Goal: Task Accomplishment & Management: Use online tool/utility

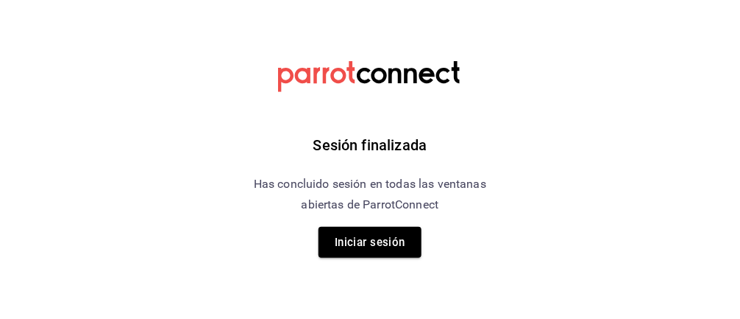
click at [340, 255] on button "Iniciar sesión" at bounding box center [370, 242] width 103 height 31
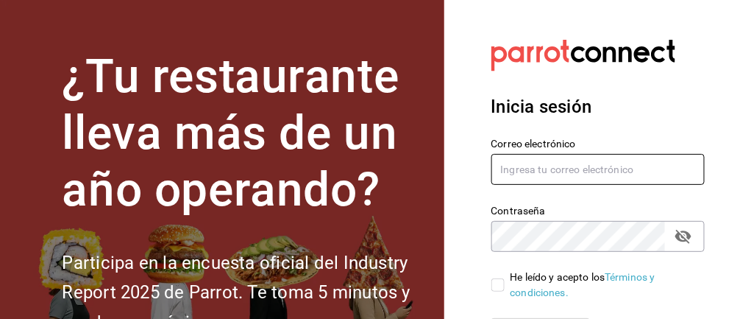
click at [551, 181] on input "text" at bounding box center [599, 169] width 214 height 31
click at [501, 170] on input "text" at bounding box center [599, 169] width 214 height 31
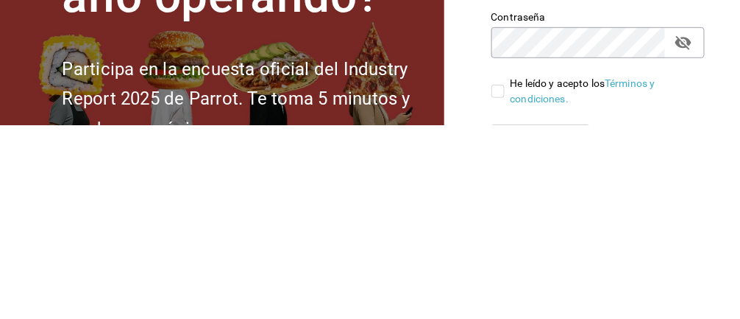
type input "monsegalindoes@outlook.com"
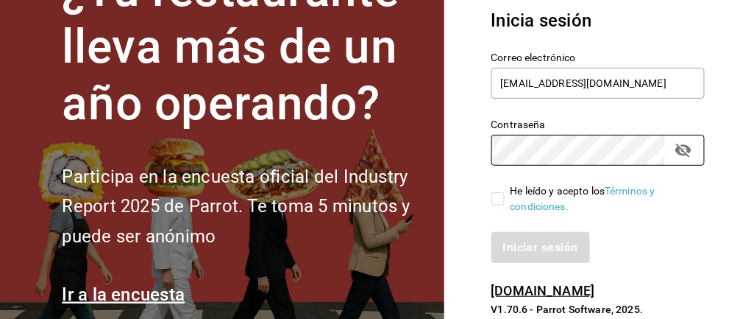
click at [495, 192] on input "He leído y acepto los Términos y condiciones." at bounding box center [498, 198] width 13 height 13
checkbox input "true"
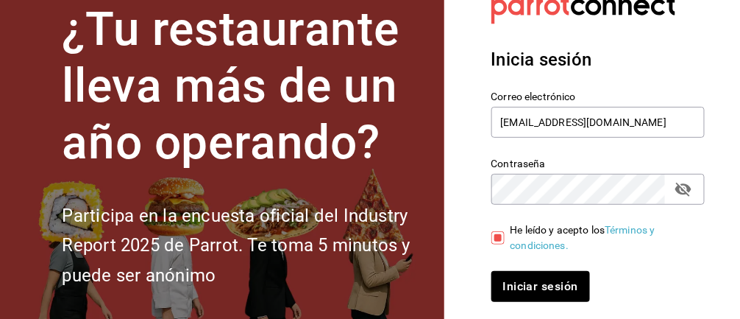
scroll to position [49, 0]
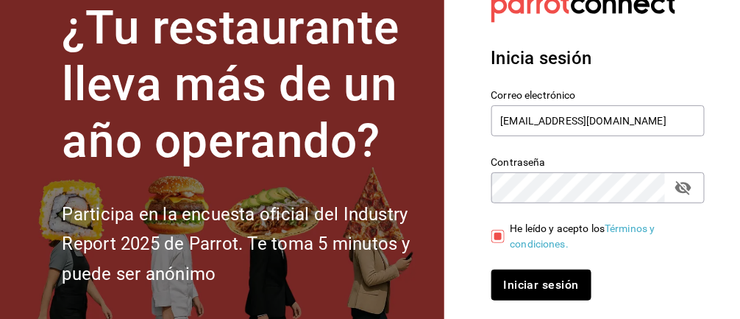
click at [549, 283] on button "Iniciar sesión" at bounding box center [542, 284] width 100 height 31
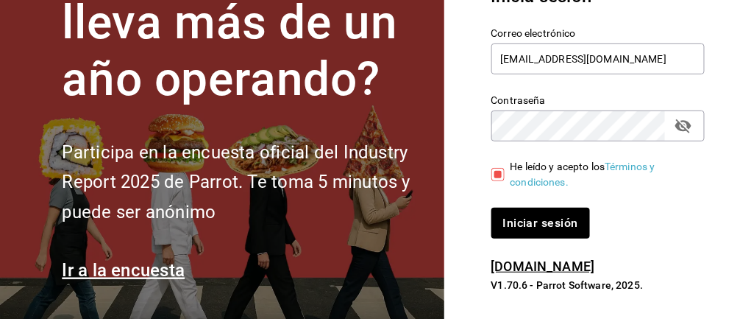
scroll to position [117, 0]
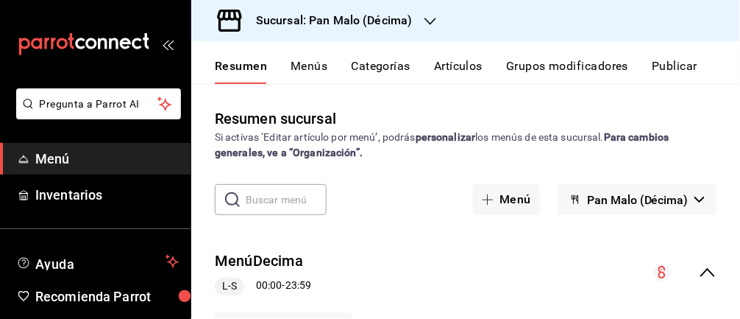
click at [125, 205] on link "Inventarios" at bounding box center [95, 195] width 191 height 32
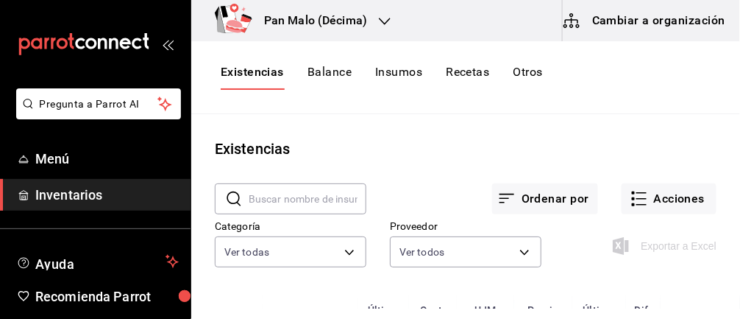
click at [676, 186] on button "Acciones" at bounding box center [669, 198] width 95 height 31
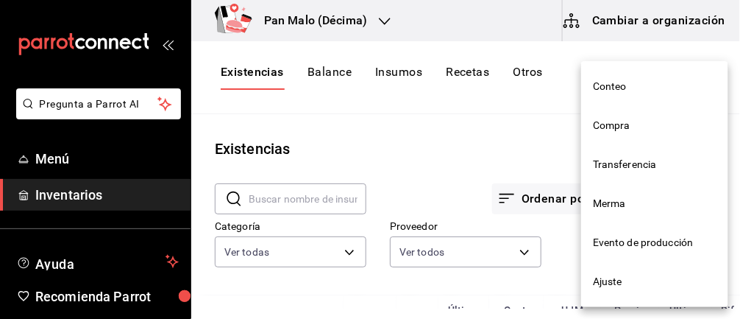
click at [674, 196] on li "Merma" at bounding box center [654, 203] width 147 height 39
click at [675, 193] on html "Pregunta a Parrot AI Menú Inventarios Ayuda Recomienda Parrot [PERSON_NAME] Sug…" at bounding box center [370, 154] width 740 height 308
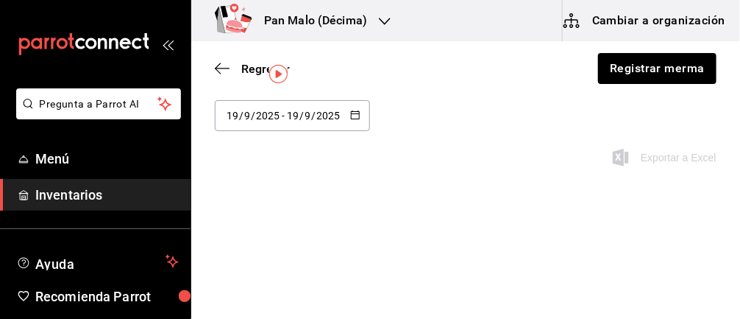
scroll to position [54, 0]
click at [355, 118] on icon "button" at bounding box center [355, 114] width 10 height 10
click at [285, 233] on li "Última semana" at bounding box center [284, 227] width 139 height 33
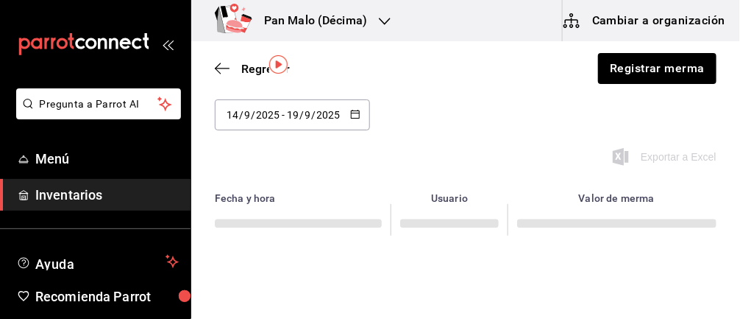
type input "[DATE]"
type input "14"
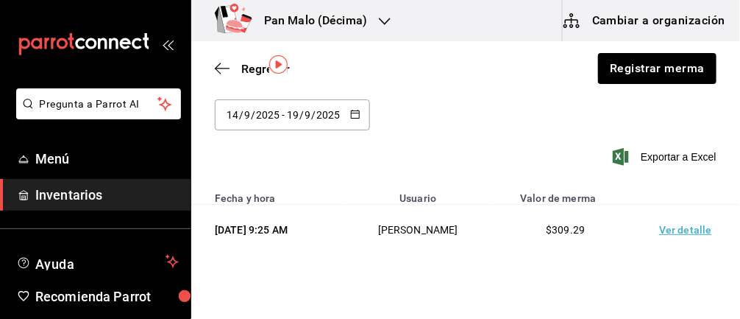
click at [692, 221] on td "Ver detalle" at bounding box center [688, 230] width 103 height 51
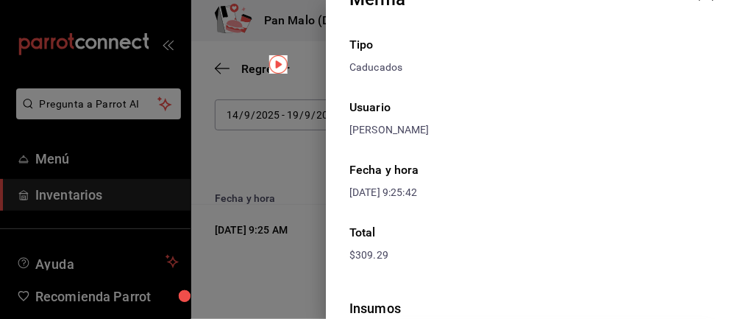
scroll to position [0, 0]
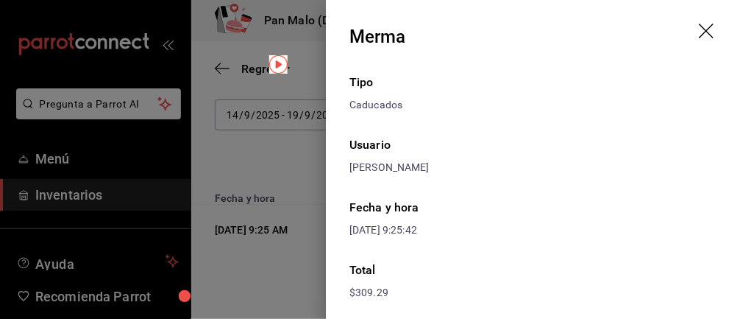
click at [717, 40] on icon "drag" at bounding box center [708, 33] width 18 height 18
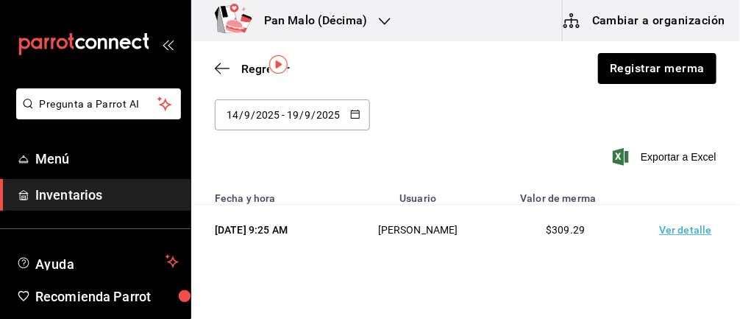
click at [360, 117] on \(Stroke\) "button" at bounding box center [355, 114] width 9 height 8
click at [288, 290] on li "Mes actual" at bounding box center [284, 293] width 139 height 33
type input "[DATE]"
type input "1"
click at [360, 113] on \(Stroke\) "button" at bounding box center [356, 113] width 8 height 1
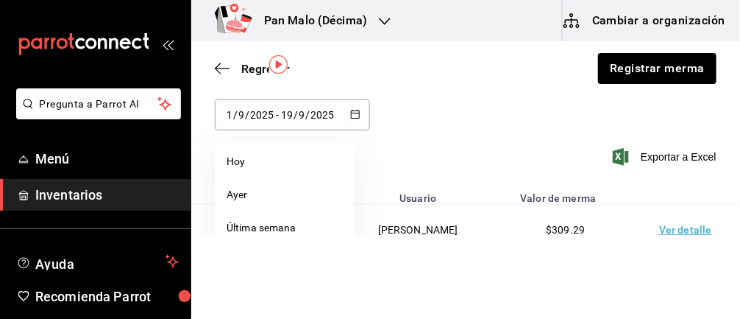
click at [306, 270] on li "Semana pasada" at bounding box center [284, 260] width 139 height 33
type input "[DATE]"
type input "7"
type input "[DATE]"
type input "13"
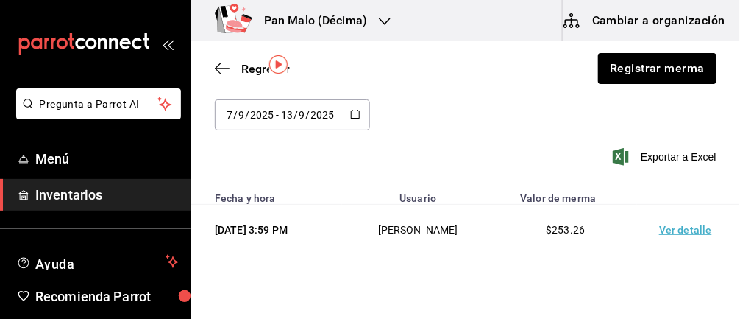
click at [689, 282] on td "Ver detalle" at bounding box center [688, 280] width 103 height 51
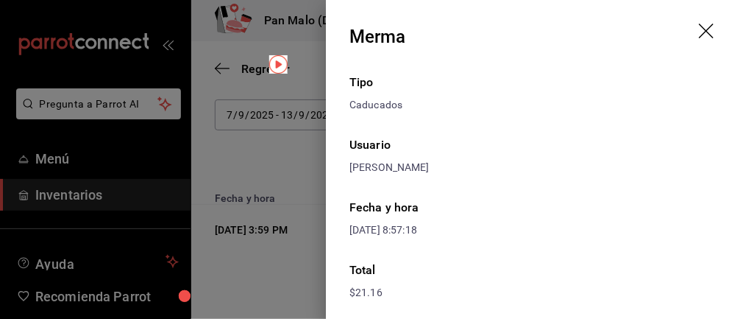
click at [704, 32] on icon "drag" at bounding box center [708, 33] width 18 height 18
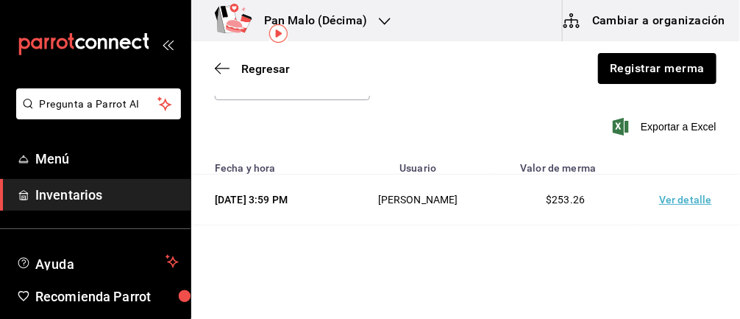
scroll to position [86, 0]
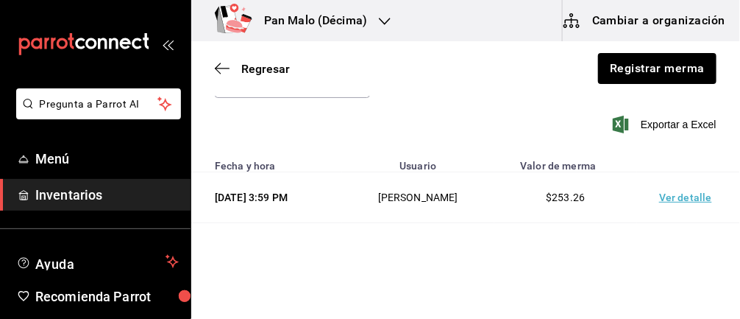
click at [684, 259] on td "Ver detalle" at bounding box center [688, 248] width 103 height 51
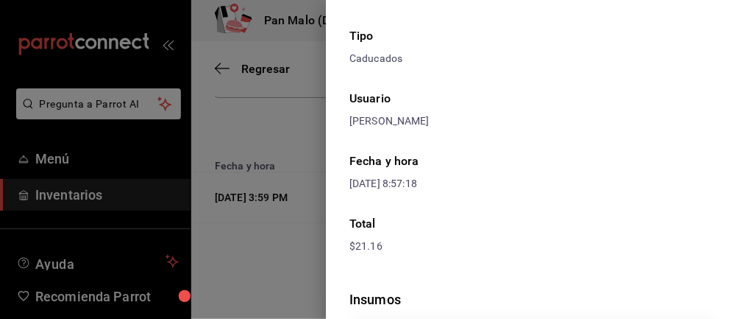
scroll to position [0, 0]
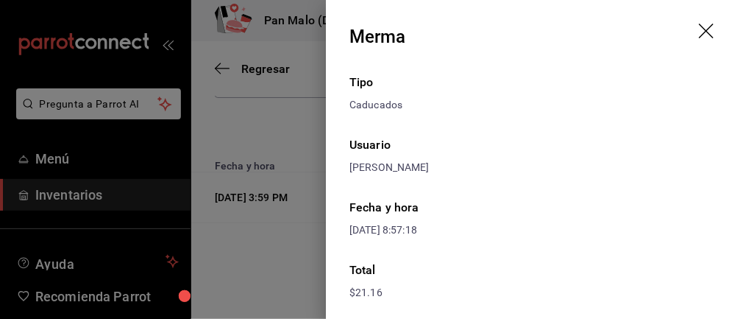
click at [700, 30] on icon "drag" at bounding box center [708, 33] width 18 height 18
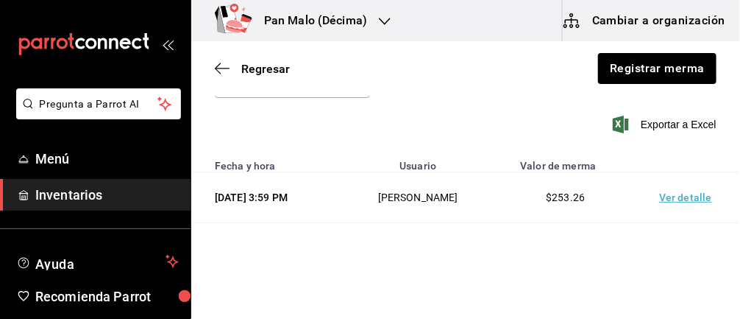
click at [697, 206] on td "Ver detalle" at bounding box center [688, 197] width 103 height 51
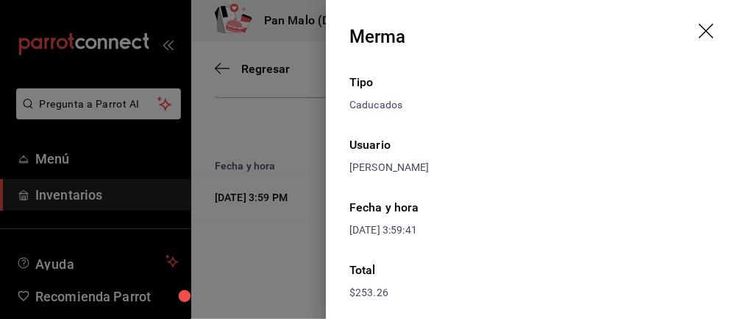
click at [701, 33] on icon "drag" at bounding box center [708, 33] width 18 height 18
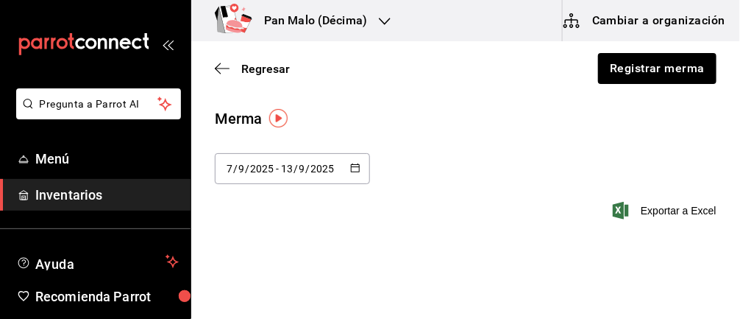
click at [355, 170] on icon "button" at bounding box center [355, 168] width 10 height 10
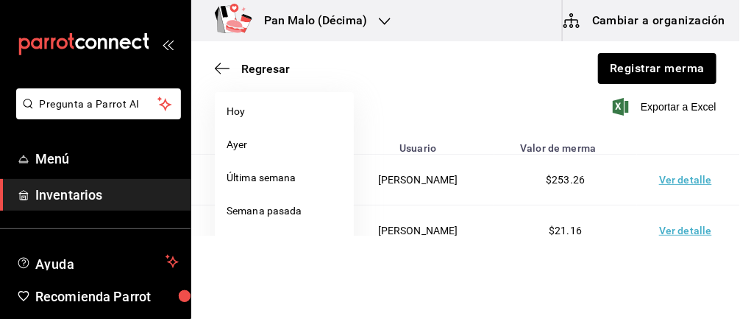
scroll to position [107, 0]
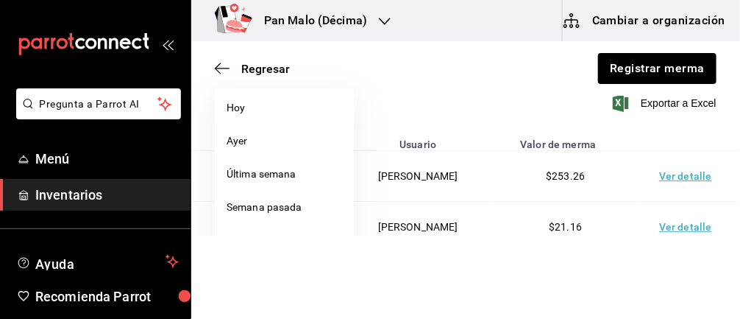
click at [291, 205] on li "Semana pasada" at bounding box center [284, 207] width 139 height 33
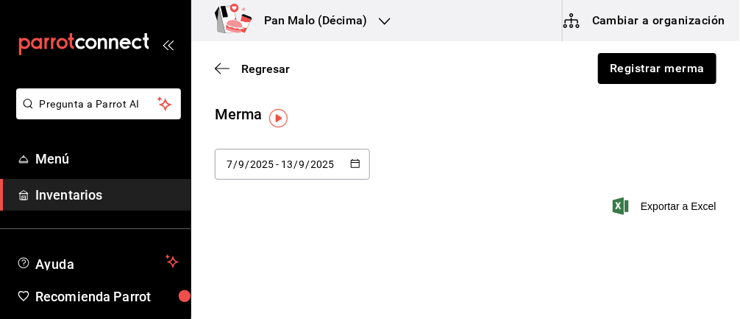
scroll to position [0, 0]
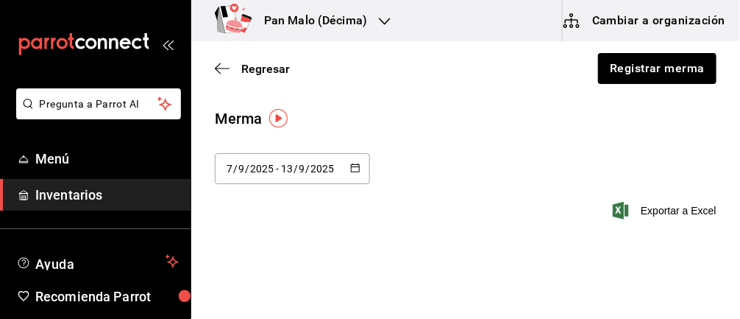
click at [352, 163] on \(Stroke\) "button" at bounding box center [352, 163] width 1 height 1
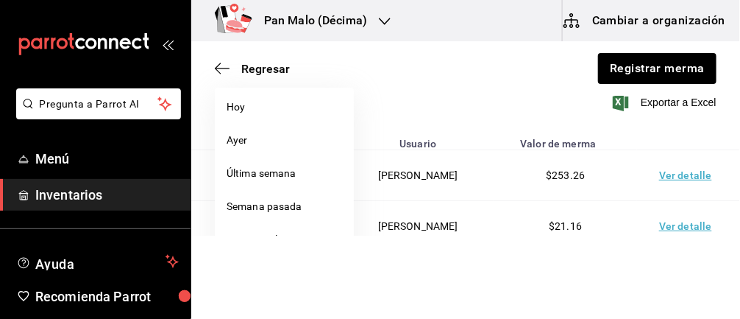
click at [305, 190] on li "Semana pasada" at bounding box center [284, 206] width 139 height 33
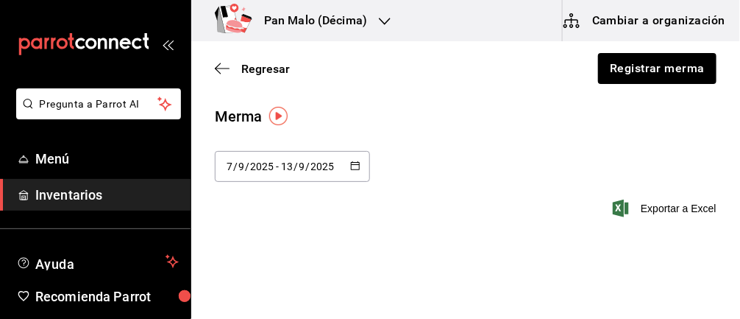
scroll to position [0, 0]
click at [344, 180] on div "[DATE] [DATE] - [DATE] [DATE]" at bounding box center [292, 168] width 155 height 31
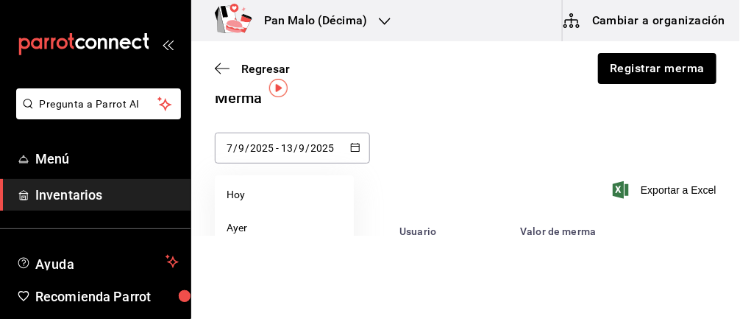
scroll to position [51, 0]
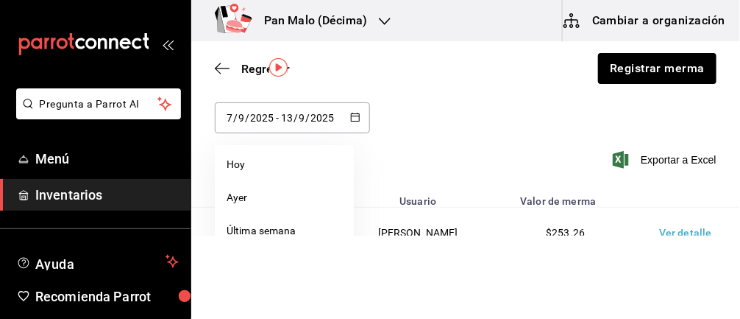
click at [315, 237] on li "Última semana" at bounding box center [284, 230] width 139 height 33
type input "[DATE]"
type input "14"
type input "[DATE]"
type input "19"
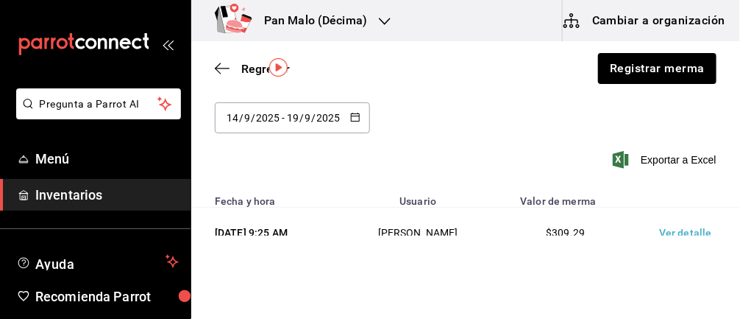
click at [702, 288] on td "Ver detalle" at bounding box center [688, 283] width 103 height 51
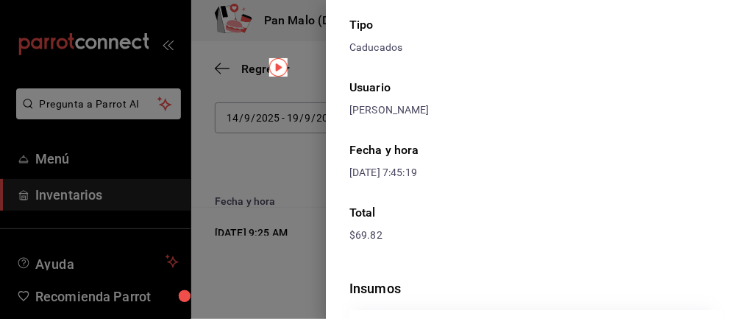
scroll to position [0, 0]
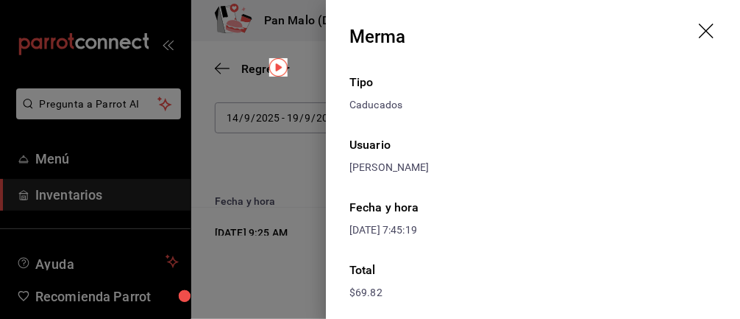
click at [715, 33] on icon "drag" at bounding box center [708, 33] width 18 height 18
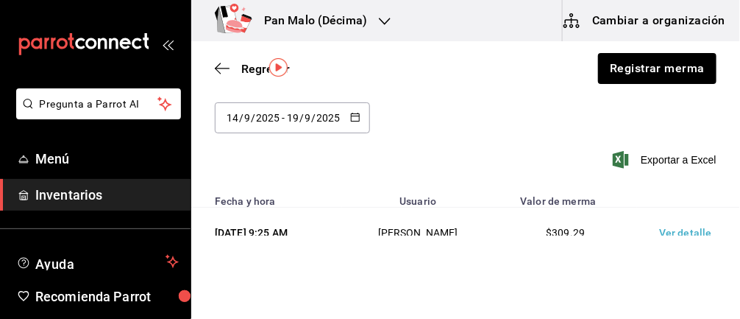
click at [673, 233] on td "Ver detalle" at bounding box center [688, 233] width 103 height 51
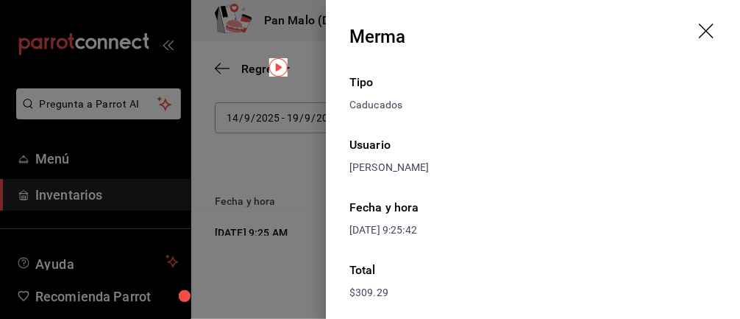
click at [705, 35] on icon "drag" at bounding box center [708, 33] width 18 height 18
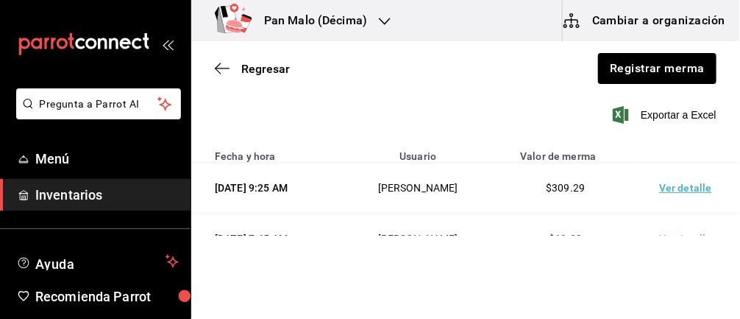
scroll to position [91, 0]
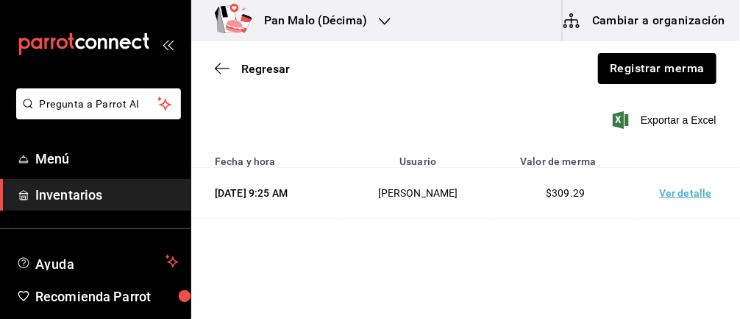
click at [690, 199] on td "Ver detalle" at bounding box center [688, 193] width 103 height 51
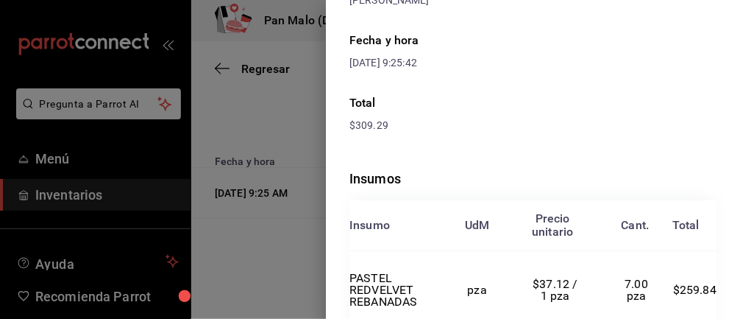
scroll to position [0, 0]
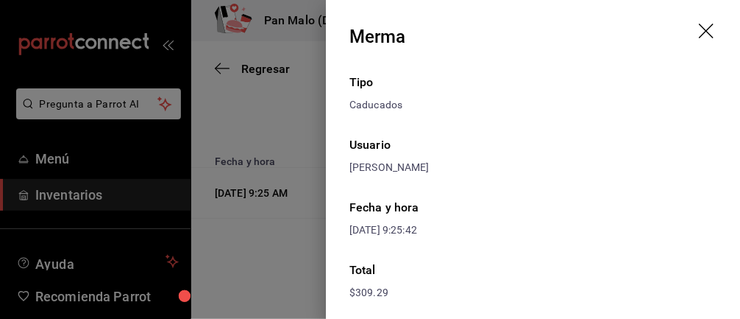
click at [711, 35] on icon "drag" at bounding box center [708, 33] width 18 height 18
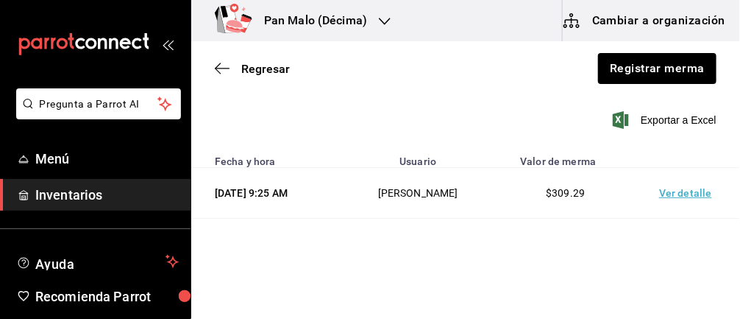
scroll to position [99, 0]
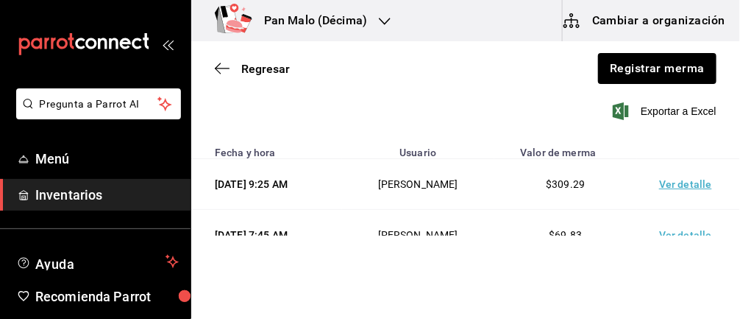
click at [682, 227] on td "Ver detalle" at bounding box center [688, 235] width 103 height 51
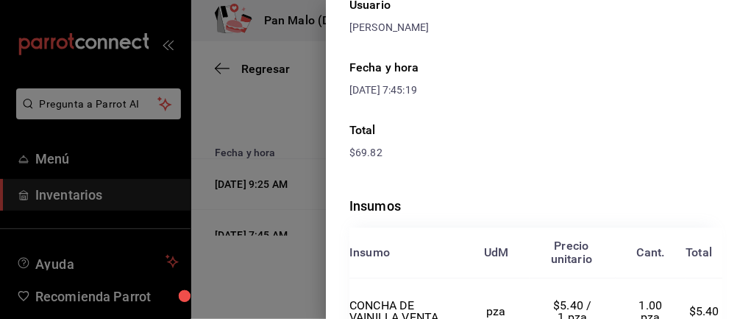
scroll to position [0, 0]
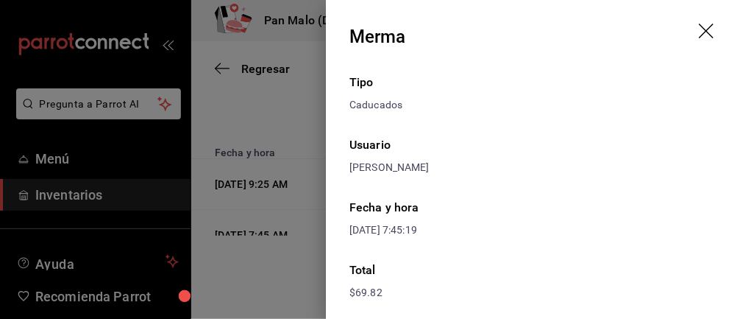
click at [707, 29] on icon "drag" at bounding box center [708, 33] width 18 height 18
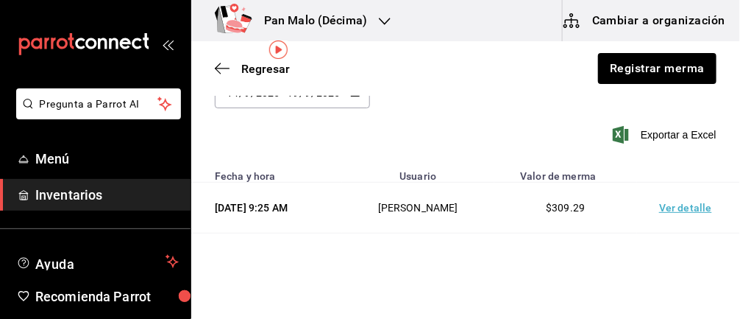
scroll to position [62, 0]
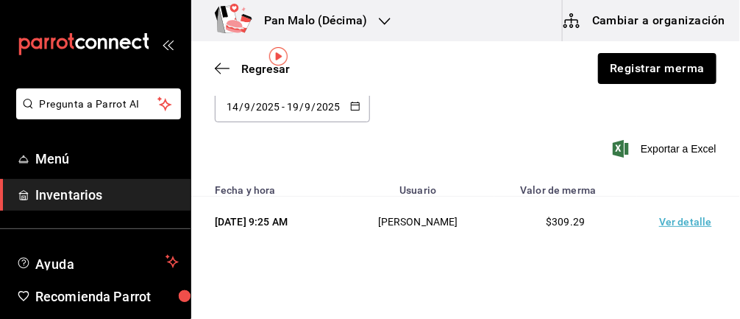
click at [676, 213] on td "Ver detalle" at bounding box center [688, 221] width 103 height 51
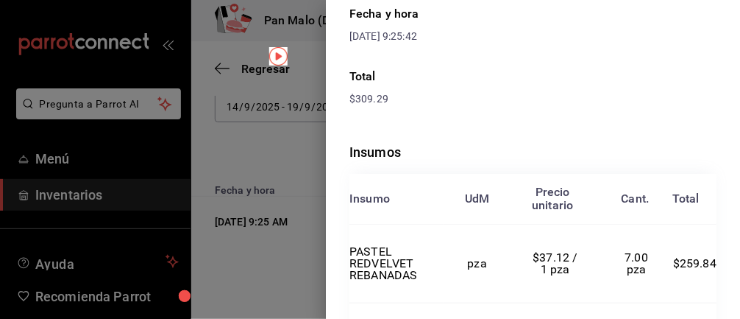
scroll to position [0, 0]
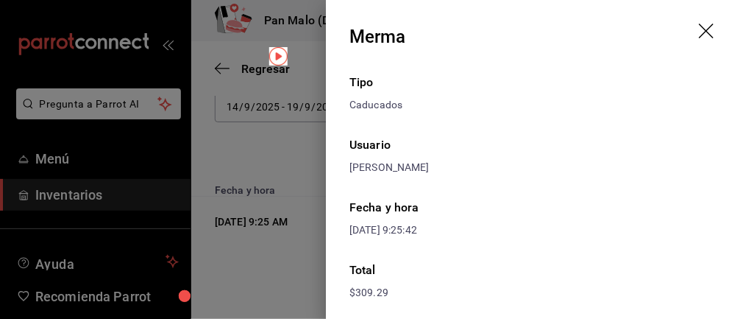
click at [709, 29] on icon "drag" at bounding box center [708, 33] width 18 height 18
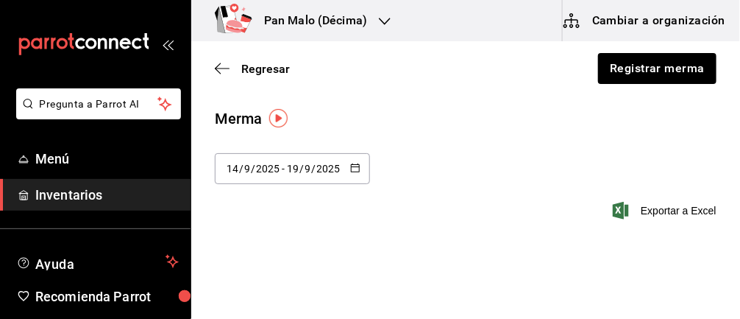
click at [355, 171] on icon "button" at bounding box center [355, 168] width 10 height 10
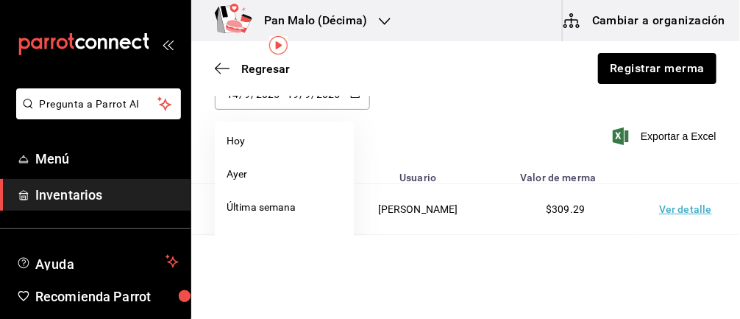
scroll to position [73, 0]
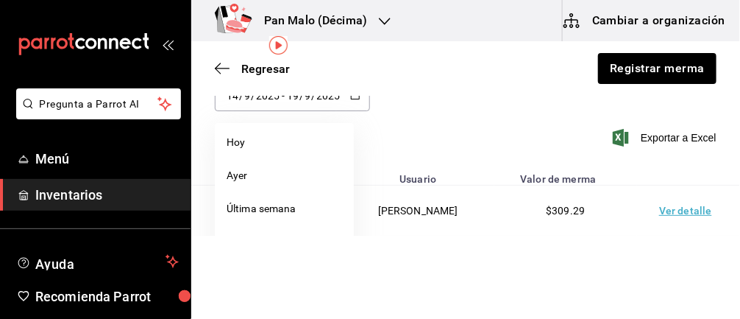
click at [291, 242] on li "Semana pasada" at bounding box center [284, 241] width 139 height 33
type input "[DATE]"
type input "7"
type input "[DATE]"
type input "13"
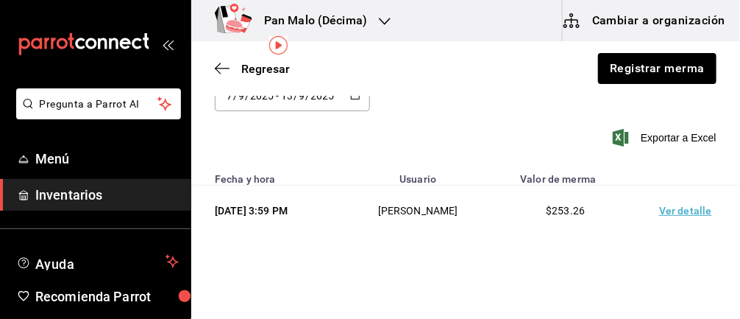
click at [675, 217] on td "Ver detalle" at bounding box center [688, 210] width 103 height 51
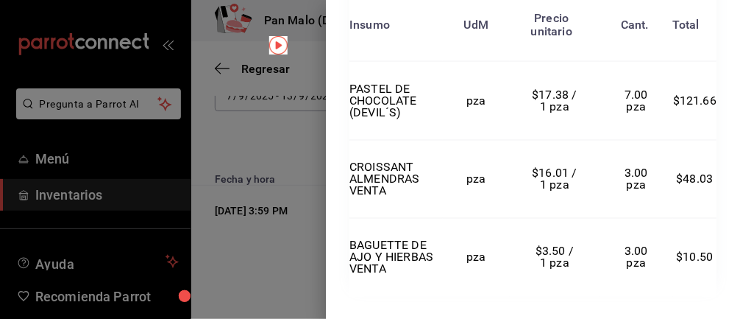
scroll to position [537, 0]
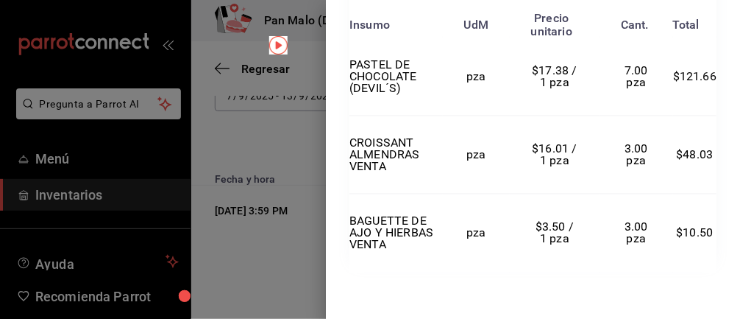
click at [98, 219] on div at bounding box center [370, 159] width 740 height 319
